Goal: Task Accomplishment & Management: Complete application form

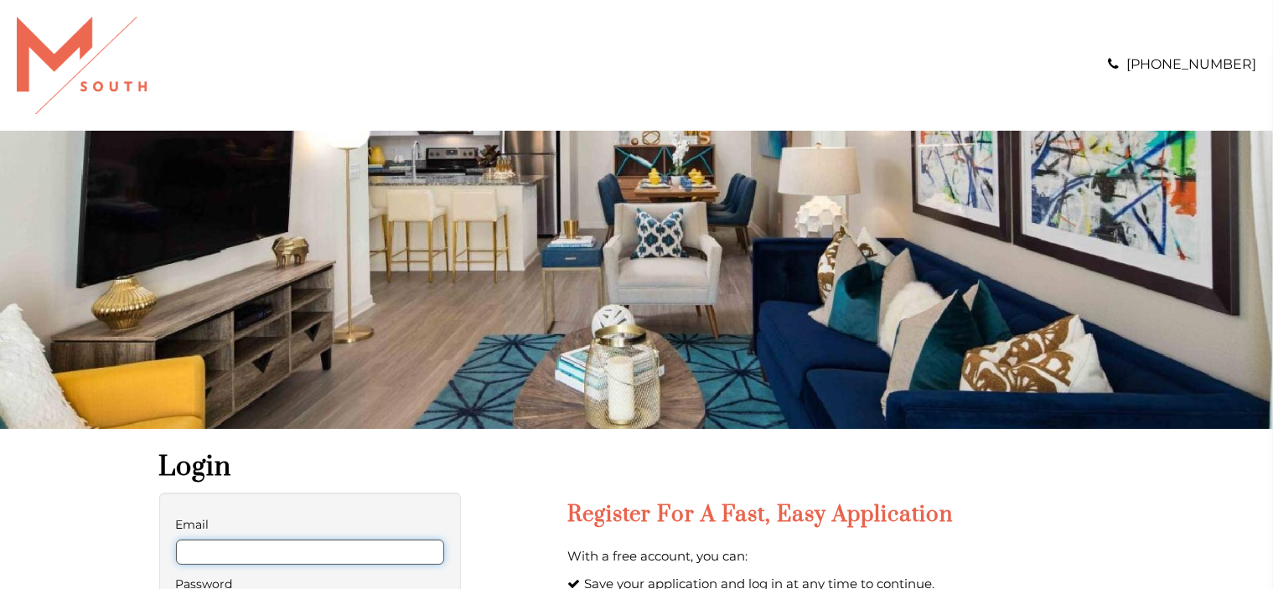
type input "**********"
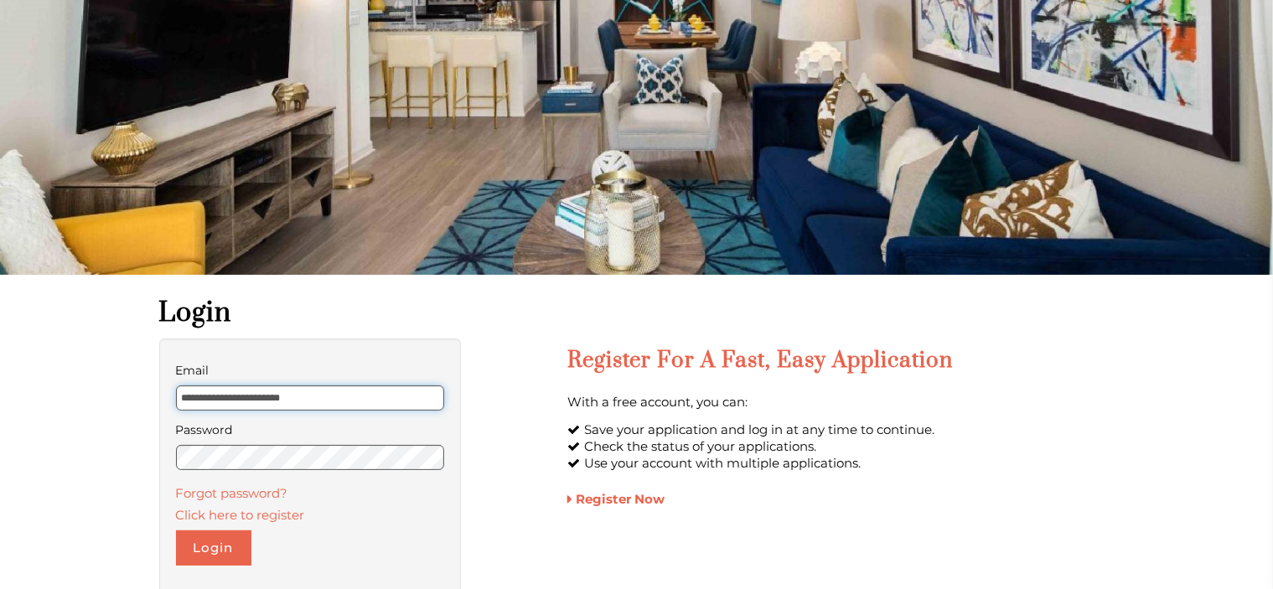
scroll to position [164, 0]
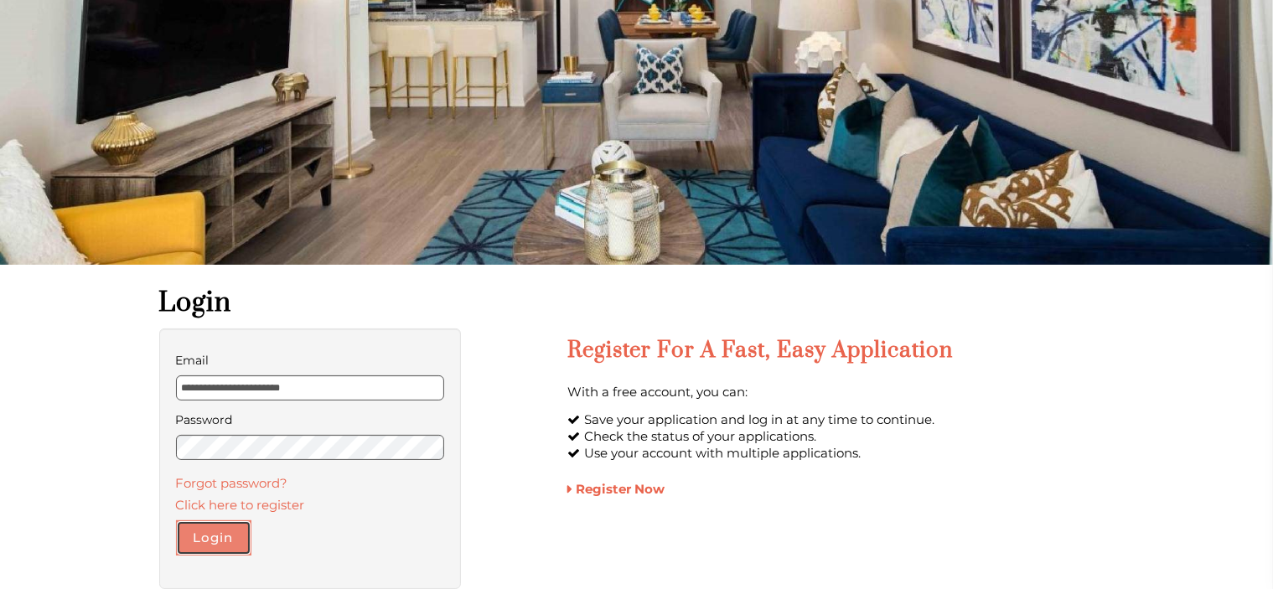
click at [220, 541] on button "Login" at bounding box center [213, 537] width 75 height 35
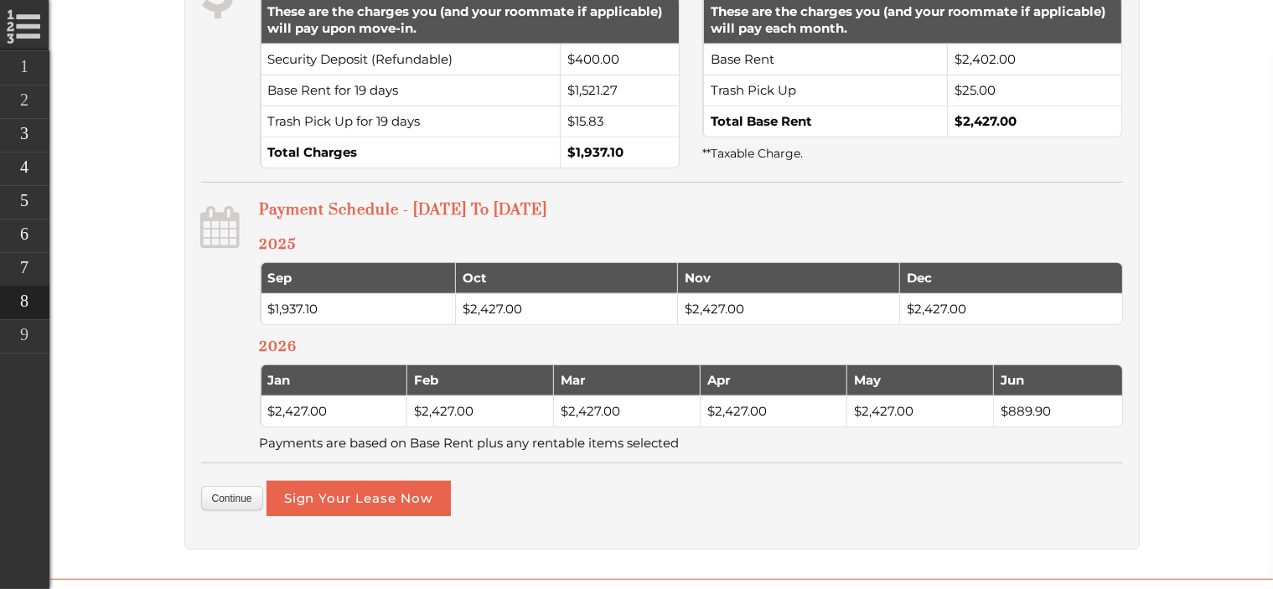
scroll to position [1006, 0]
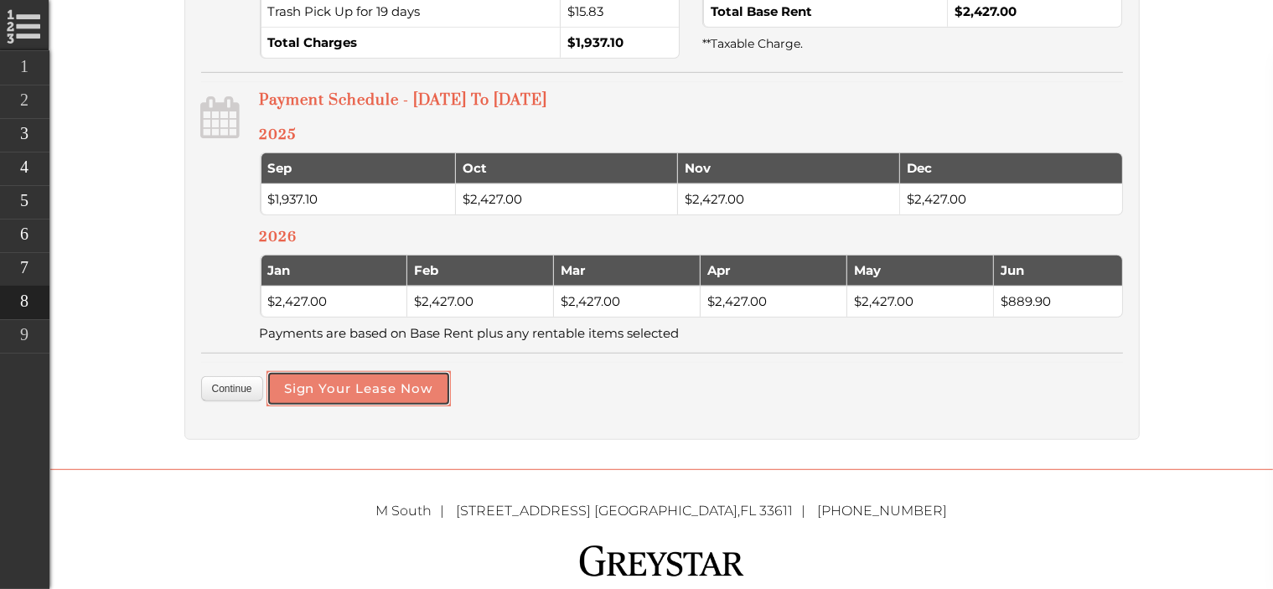
click at [429, 406] on button "Sign Your Lease Now" at bounding box center [359, 388] width 184 height 35
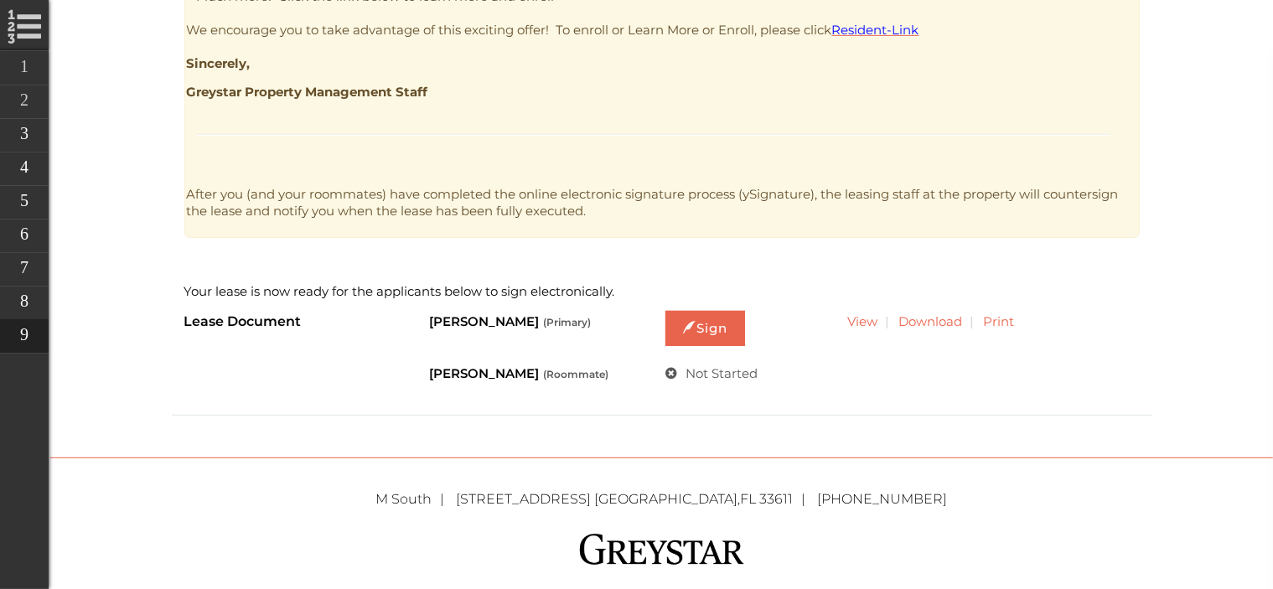
scroll to position [825, 0]
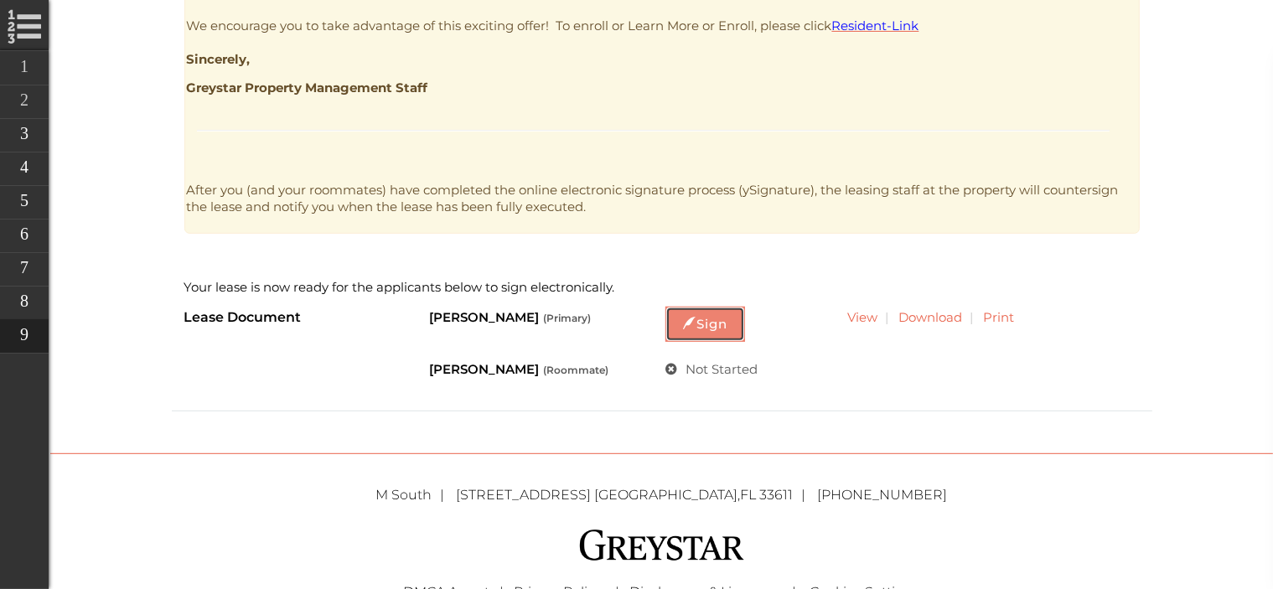
click at [722, 330] on link "Sign" at bounding box center [705, 324] width 80 height 35
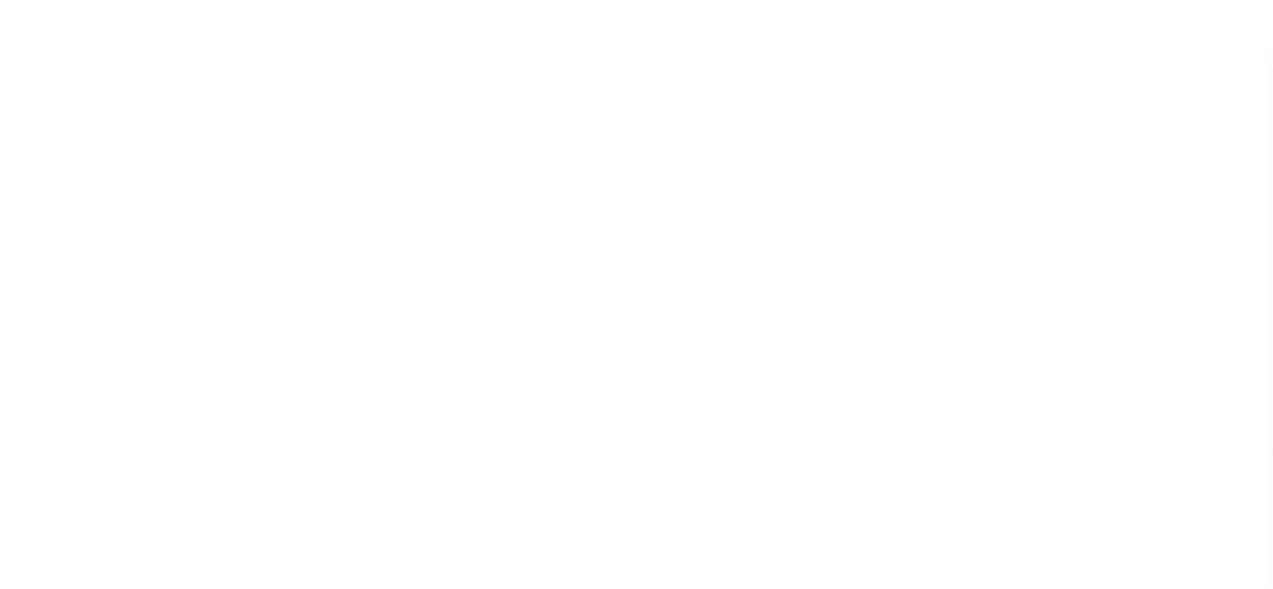
scroll to position [0, 0]
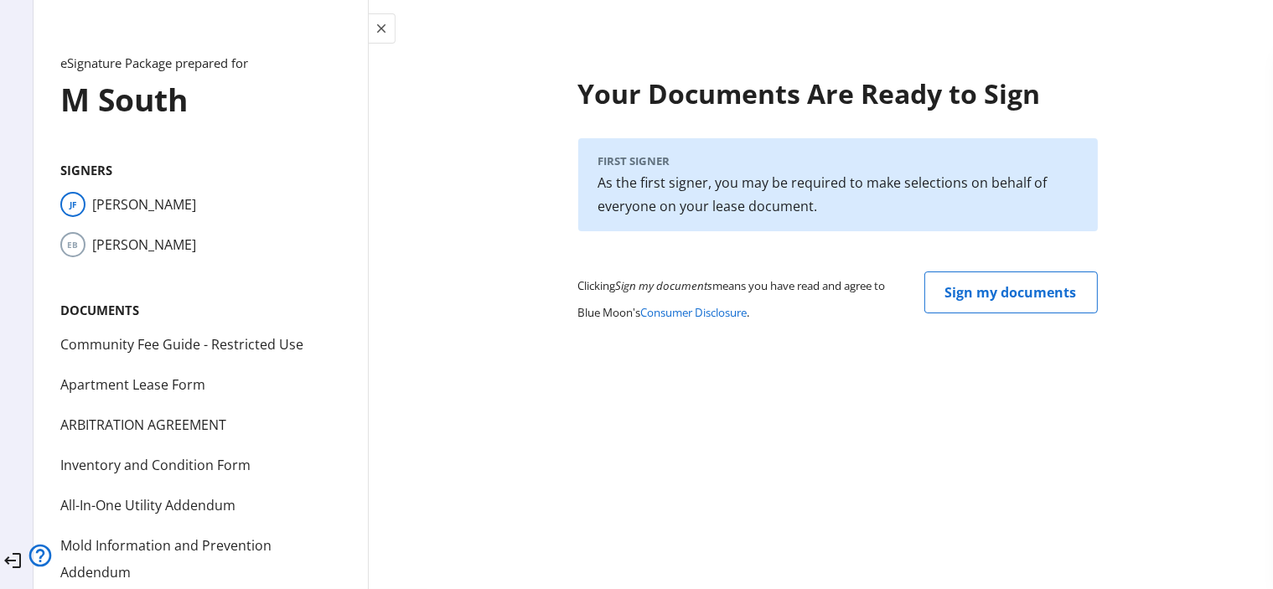
click at [390, 29] on mat-icon "close" at bounding box center [382, 28] width 15 height 15
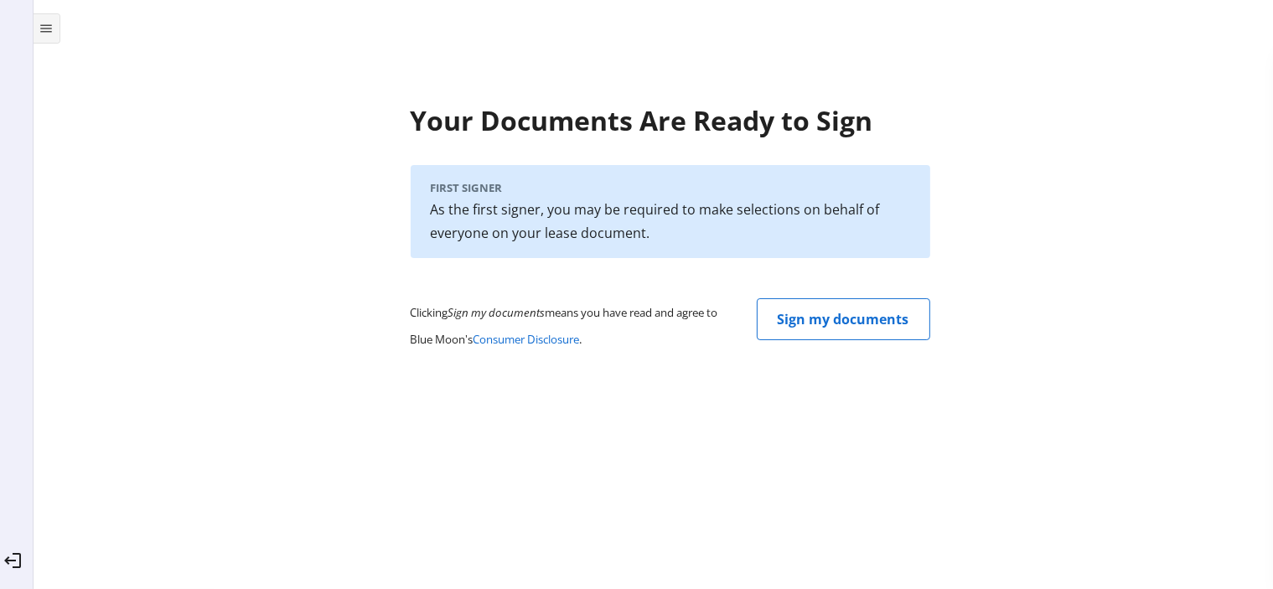
scroll to position [0, 0]
click at [23, 551] on mat-icon "logout" at bounding box center [13, 561] width 20 height 20
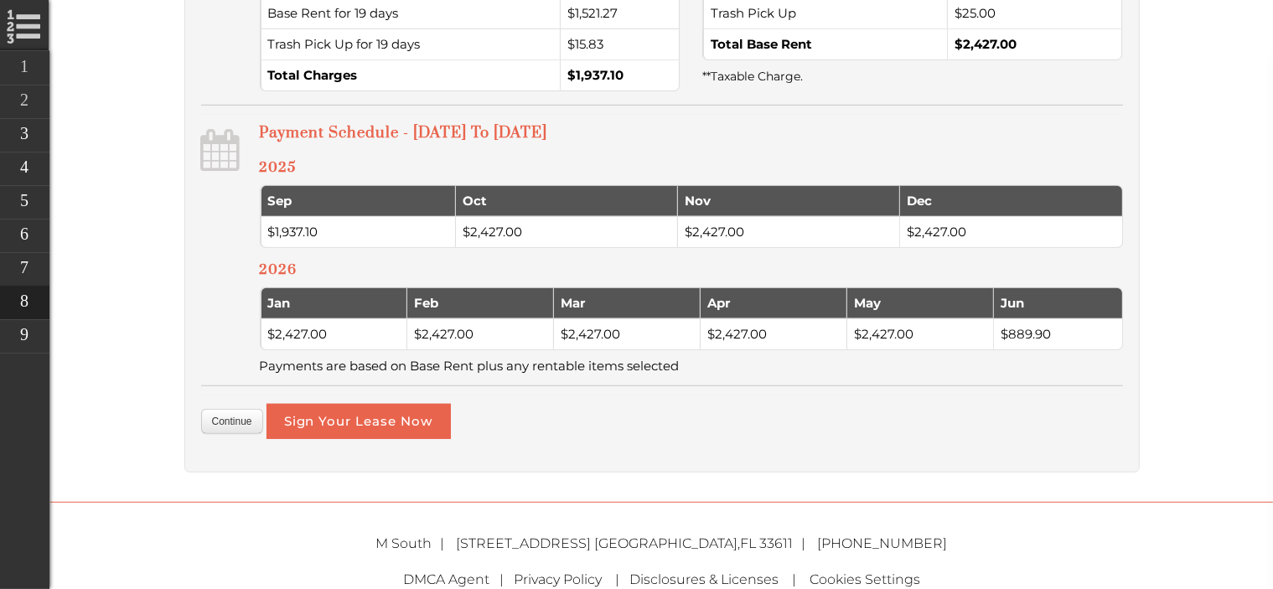
scroll to position [1006, 0]
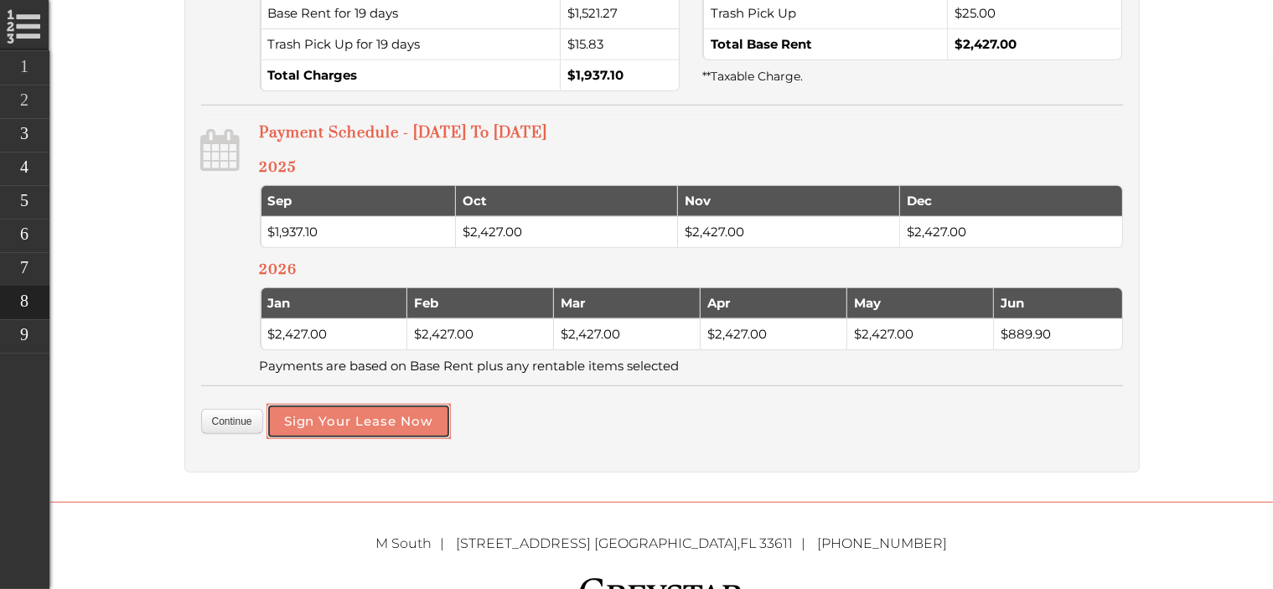
click at [426, 439] on button "Sign Your Lease Now" at bounding box center [359, 421] width 184 height 35
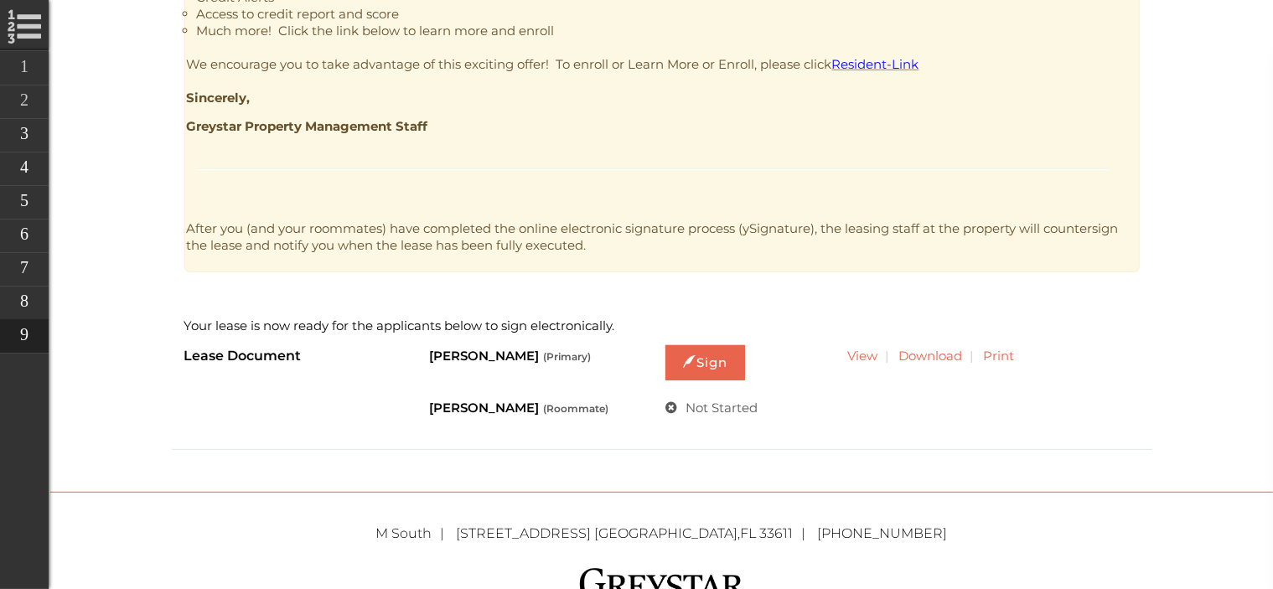
scroll to position [789, 0]
